Goal: Task Accomplishment & Management: Use online tool/utility

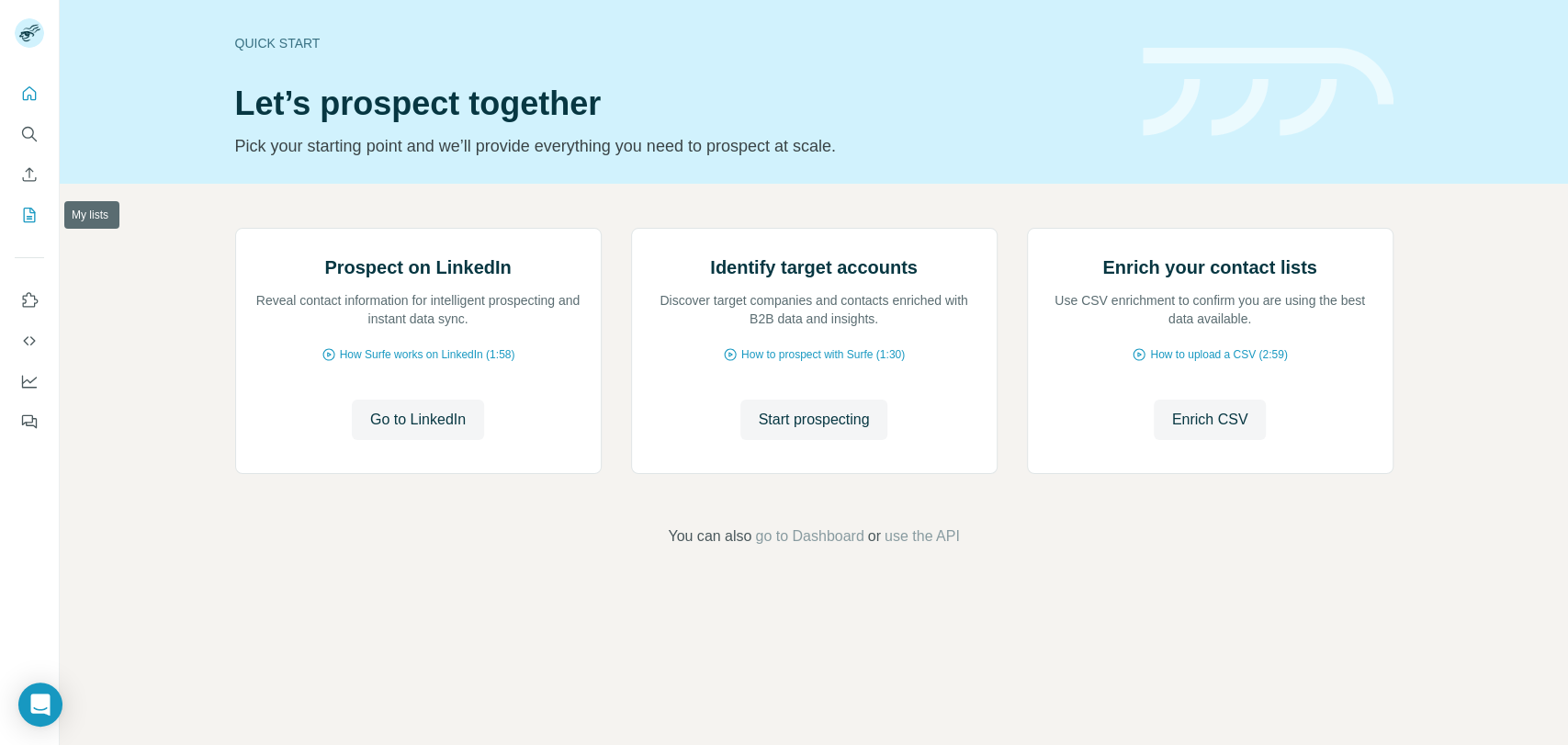
click at [34, 213] on icon "My lists" at bounding box center [30, 215] width 12 height 15
drag, startPoint x: 34, startPoint y: 213, endPoint x: 22, endPoint y: 213, distance: 12.0
click at [22, 213] on icon "My lists" at bounding box center [30, 215] width 19 height 19
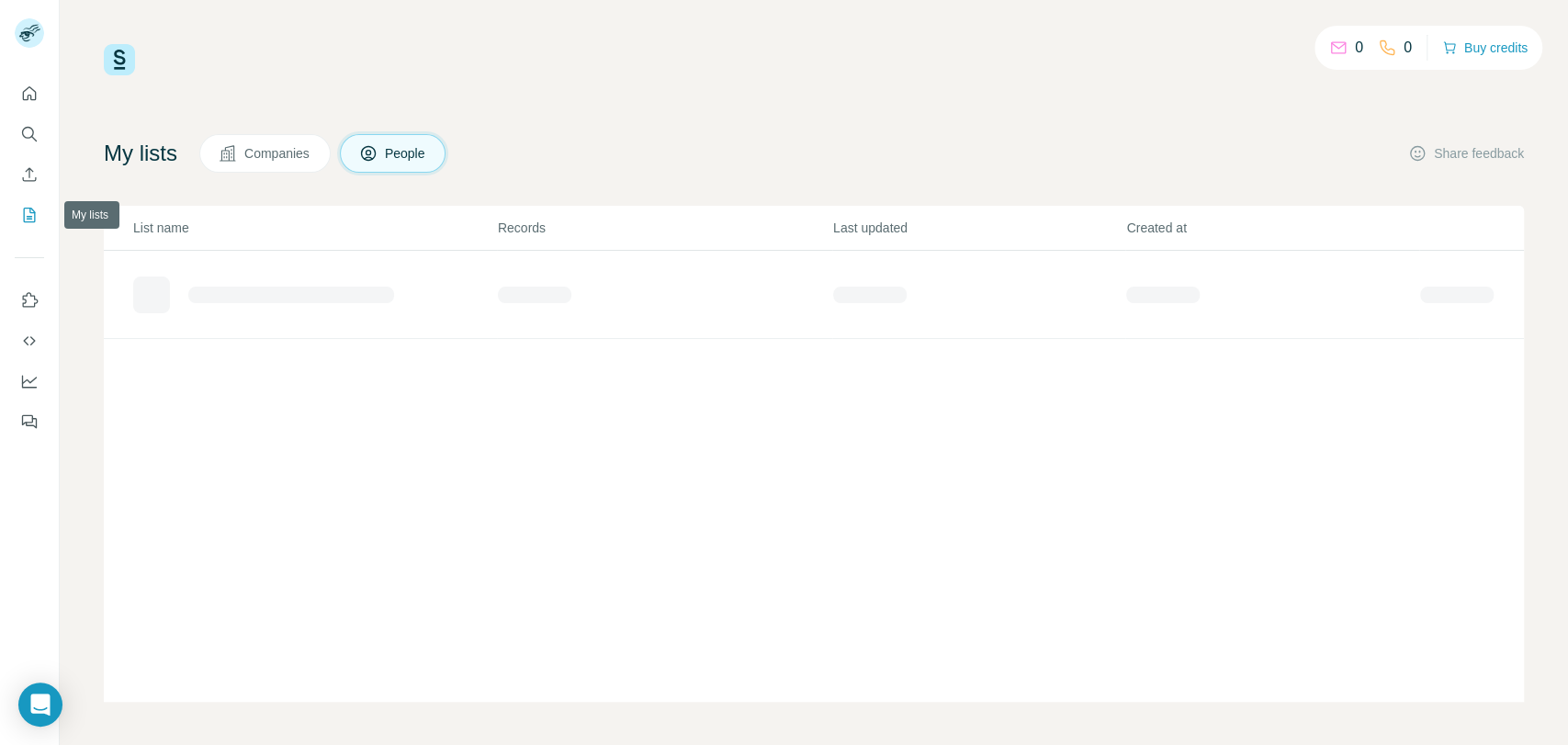
click at [22, 210] on icon "My lists" at bounding box center [30, 215] width 19 height 19
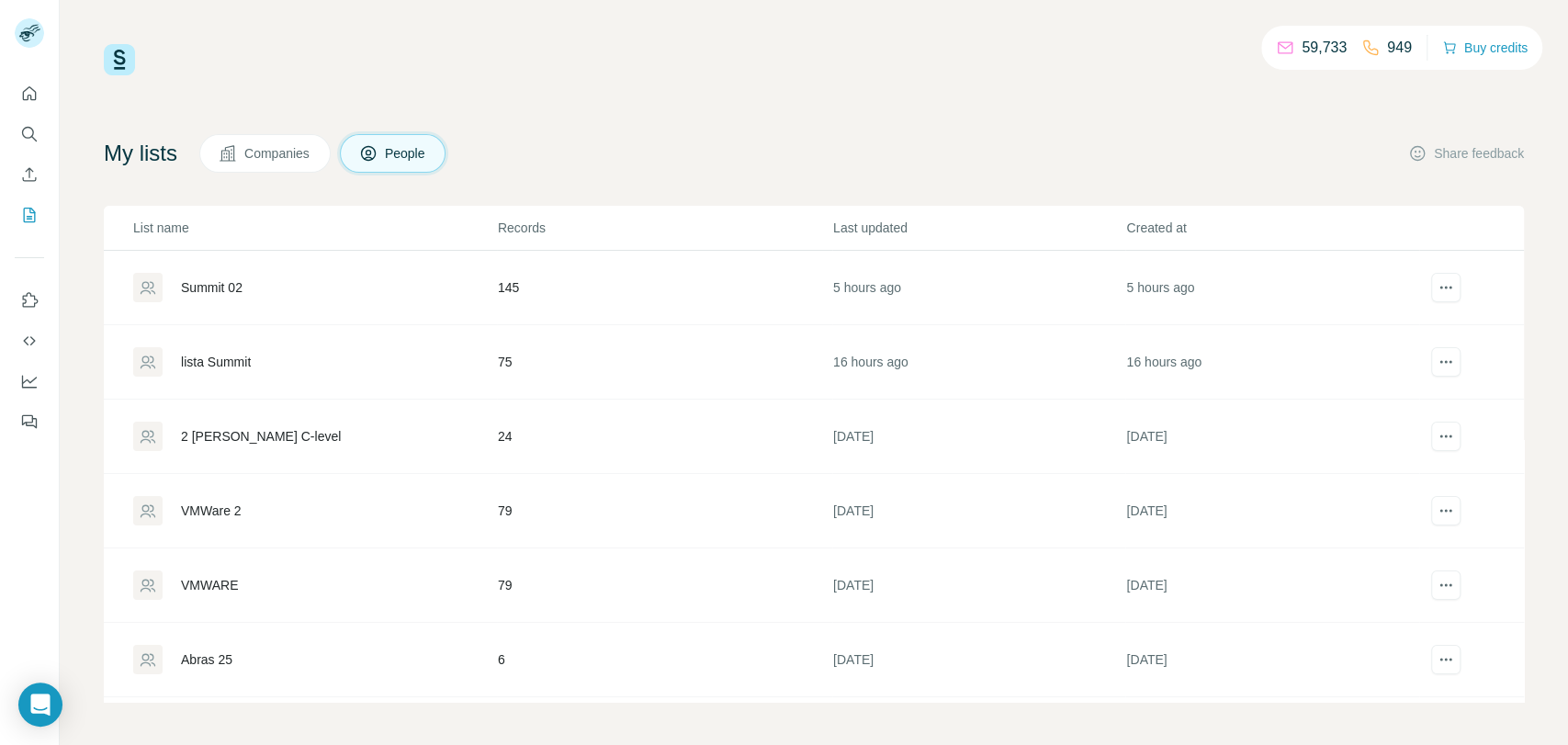
click at [215, 287] on div "Summit 02" at bounding box center [212, 288] width 61 height 19
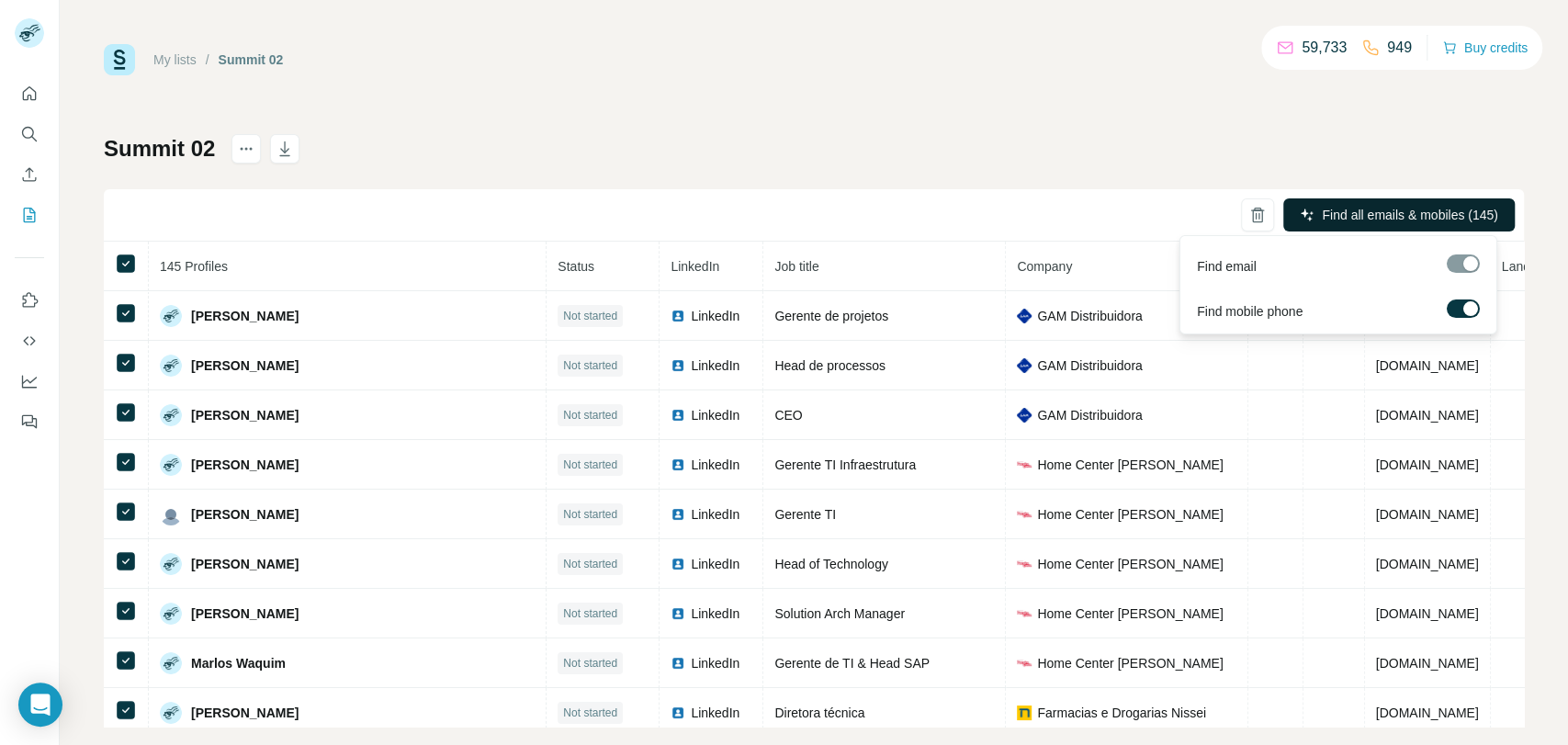
click at [1379, 208] on span "Find all emails & mobiles (145)" at bounding box center [1409, 215] width 175 height 19
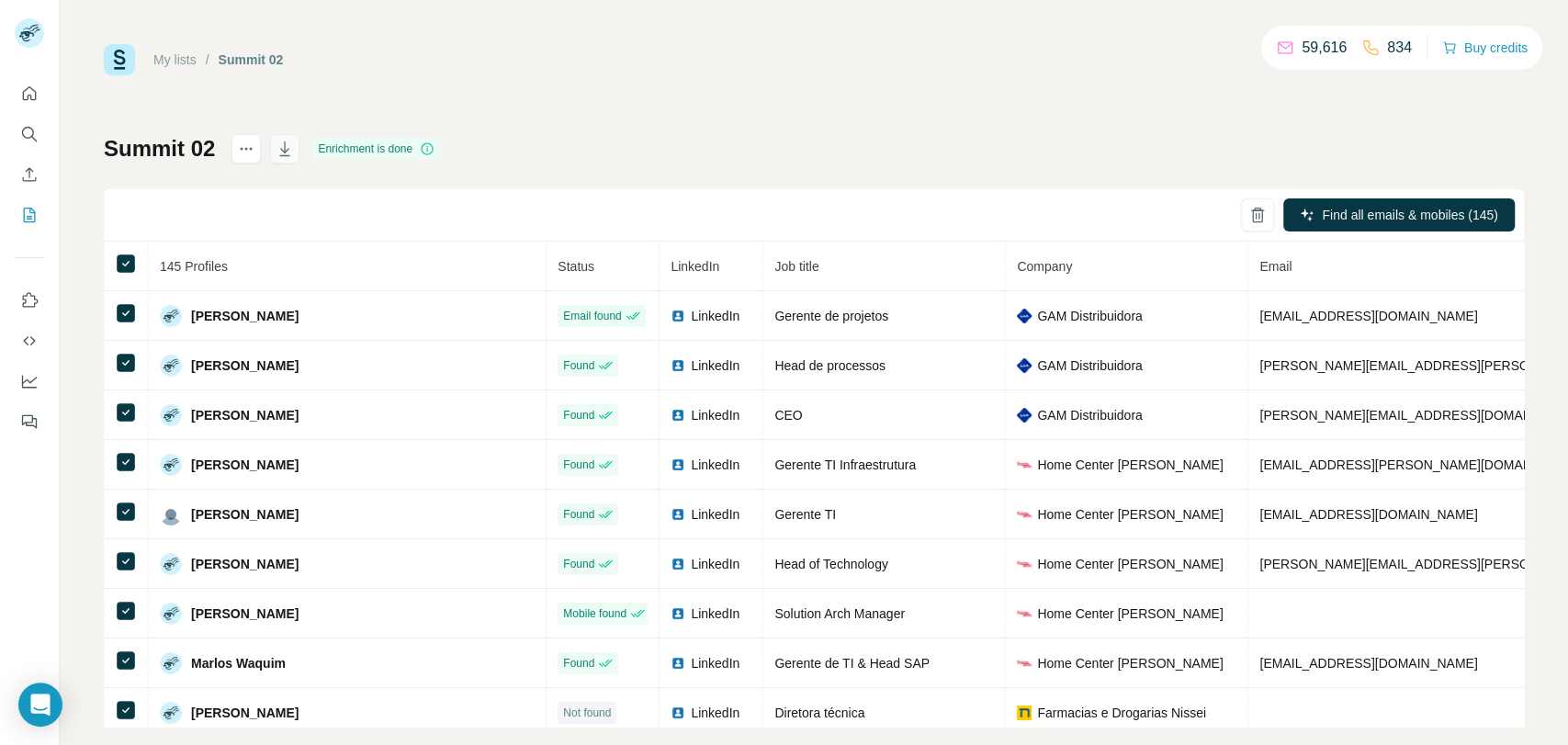
click at [294, 144] on icon "button" at bounding box center [285, 149] width 19 height 19
